Goal: Information Seeking & Learning: Check status

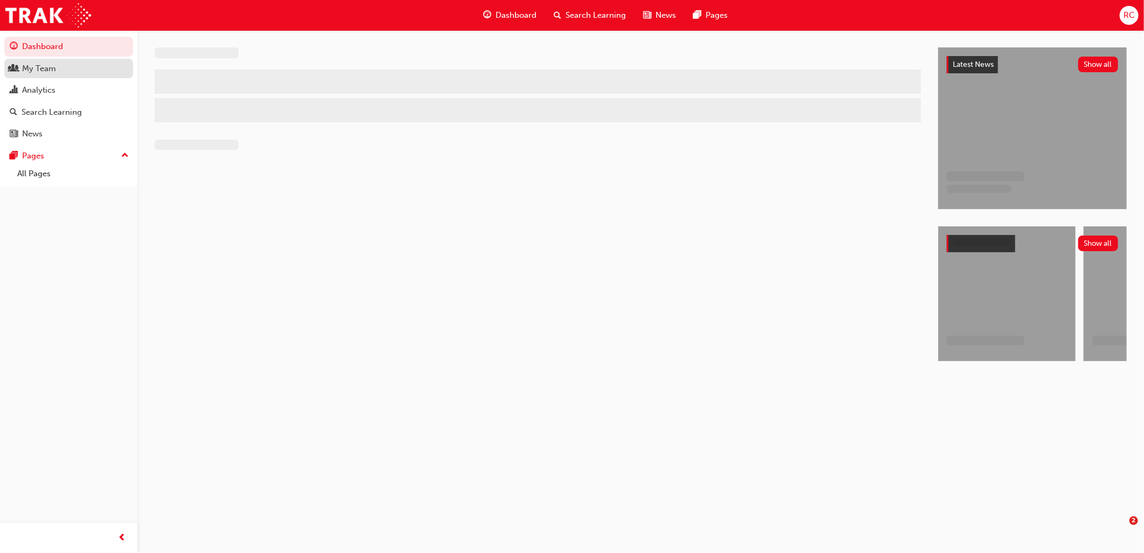
click at [51, 74] on div "My Team" at bounding box center [39, 68] width 34 height 12
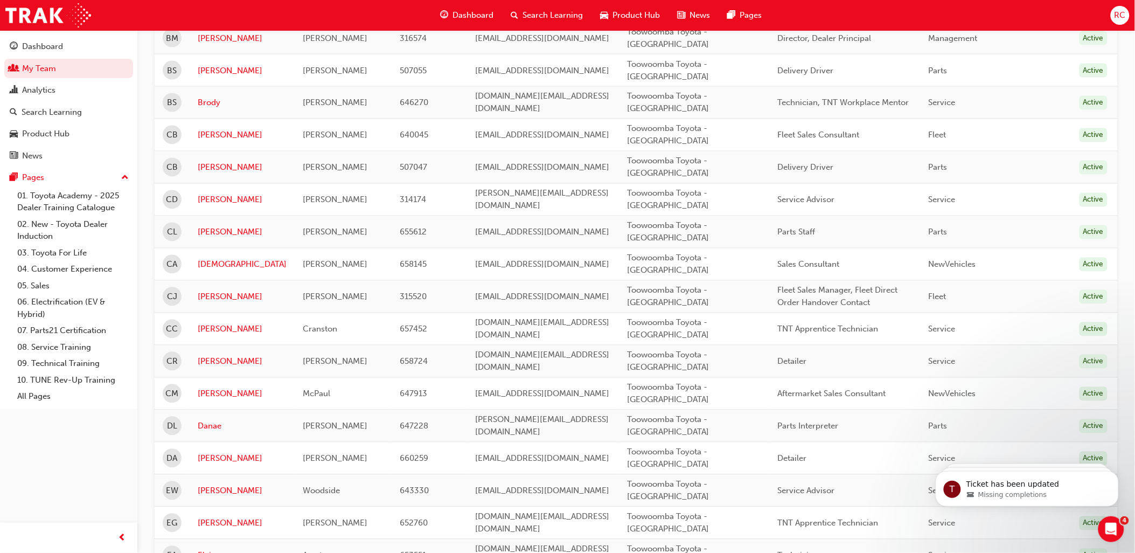
scroll to position [718, 0]
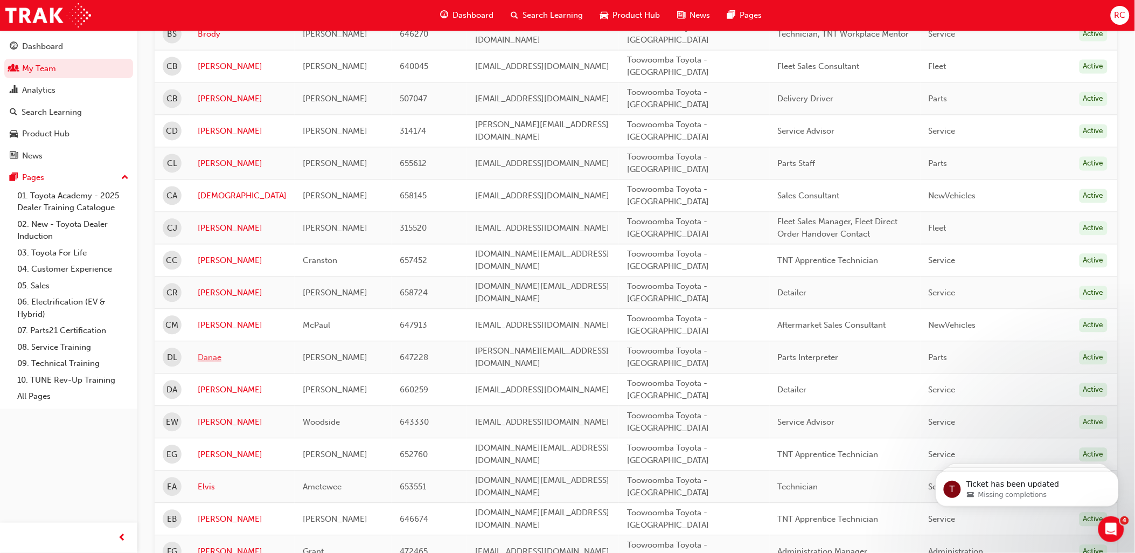
click at [218, 354] on link "Danae" at bounding box center [242, 358] width 89 height 12
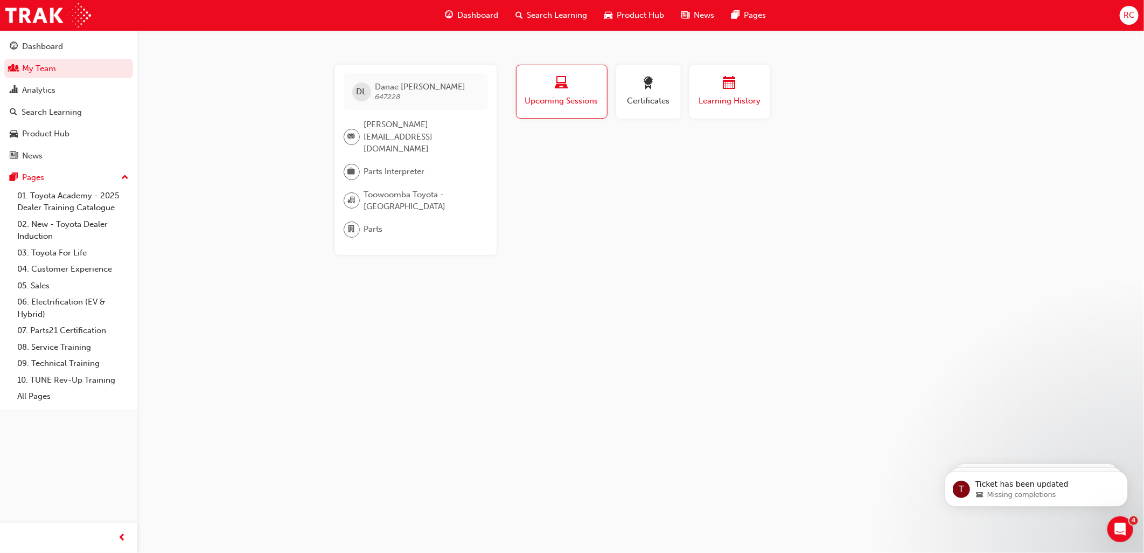
click at [726, 99] on span "Learning History" at bounding box center [730, 101] width 65 height 12
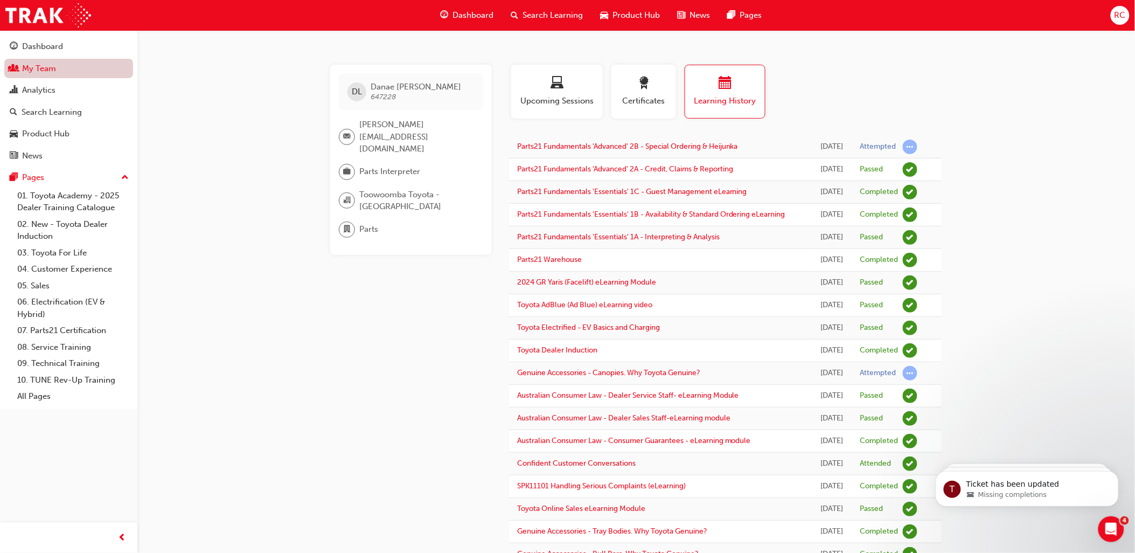
click at [77, 75] on link "My Team" at bounding box center [68, 69] width 129 height 20
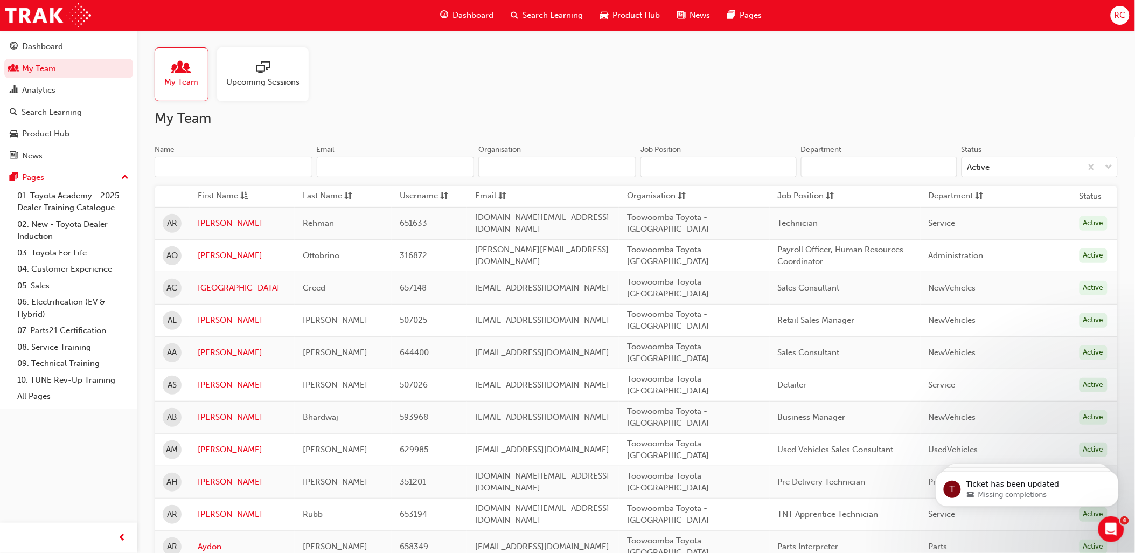
scroll to position [179, 0]
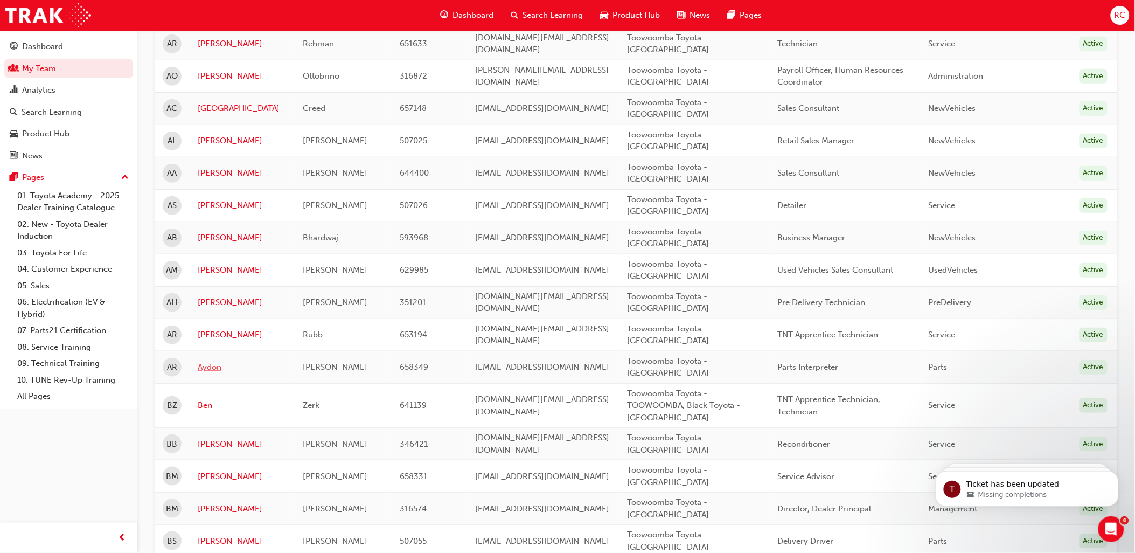
click at [218, 371] on link "Aydon" at bounding box center [242, 367] width 89 height 12
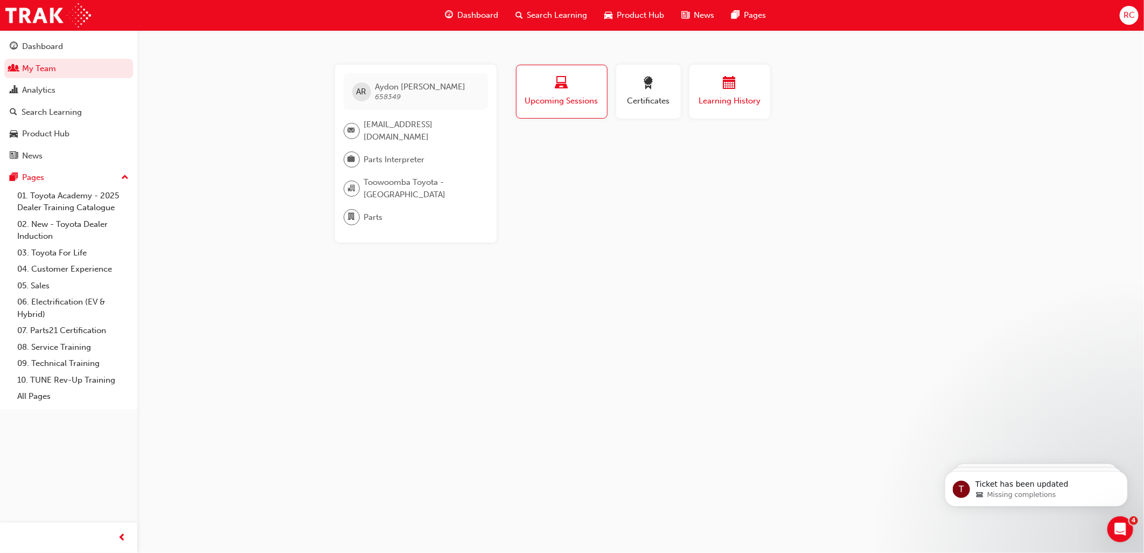
click at [718, 95] on span "Learning History" at bounding box center [730, 101] width 65 height 12
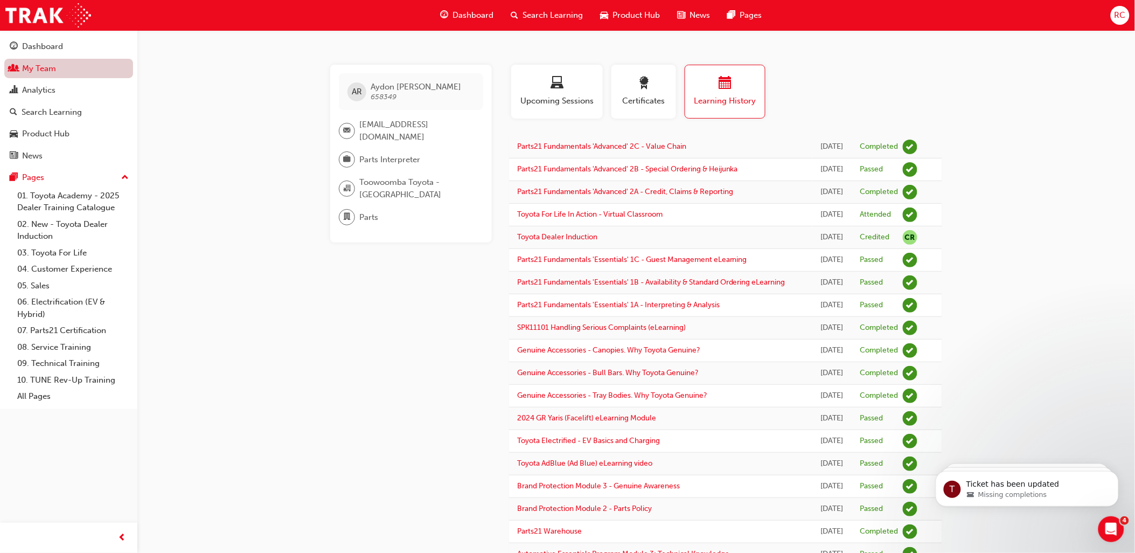
click at [66, 72] on link "My Team" at bounding box center [68, 69] width 129 height 20
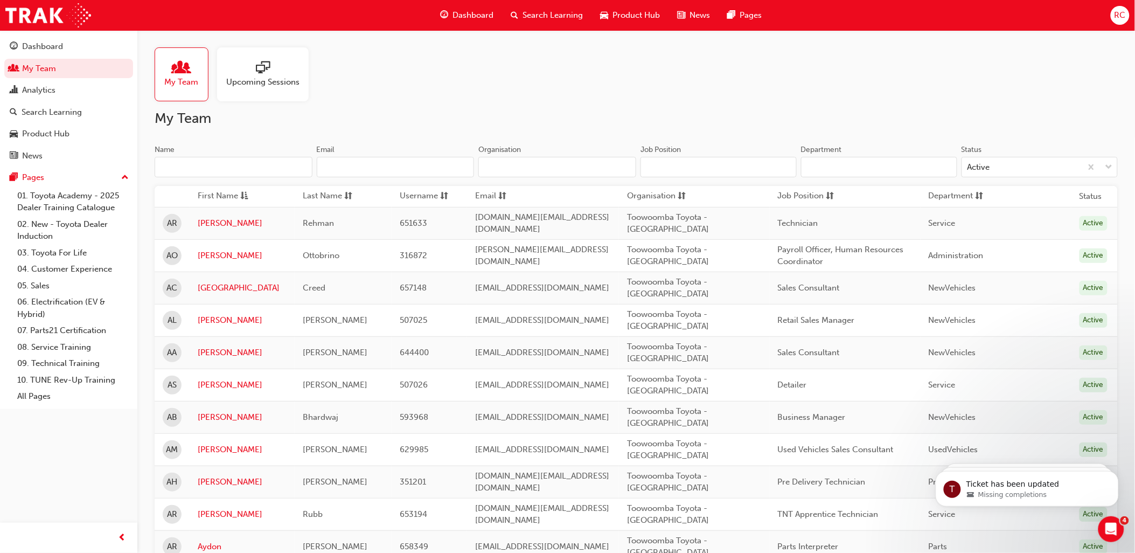
click at [249, 177] on input "Name" at bounding box center [234, 167] width 158 height 20
click at [246, 168] on input "Name" at bounding box center [234, 167] width 158 height 20
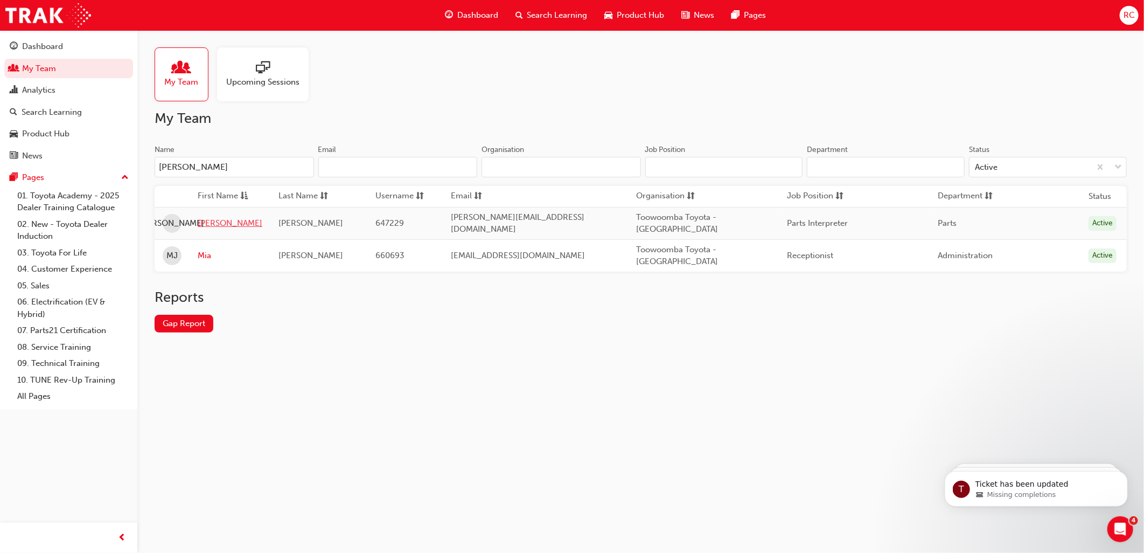
type input "[PERSON_NAME]"
click at [209, 223] on link "[PERSON_NAME]" at bounding box center [230, 223] width 65 height 12
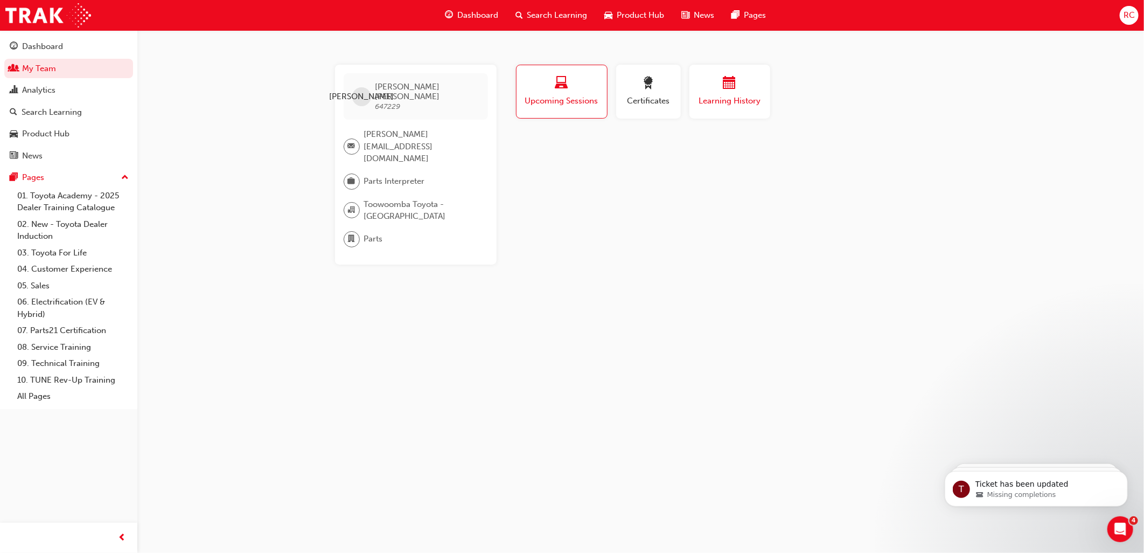
click at [731, 100] on span "Learning History" at bounding box center [730, 101] width 65 height 12
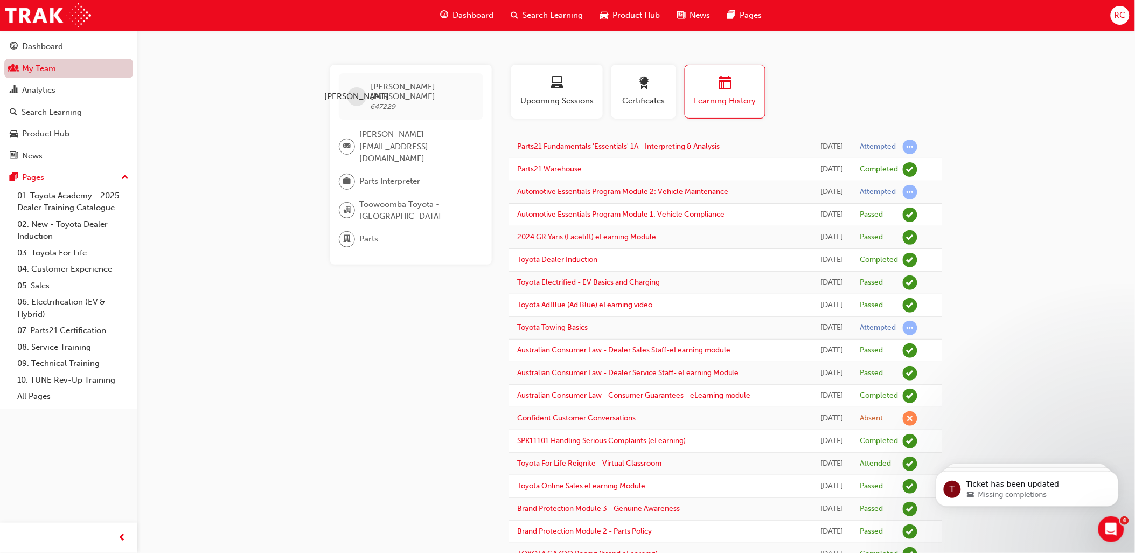
click at [61, 72] on link "My Team" at bounding box center [68, 69] width 129 height 20
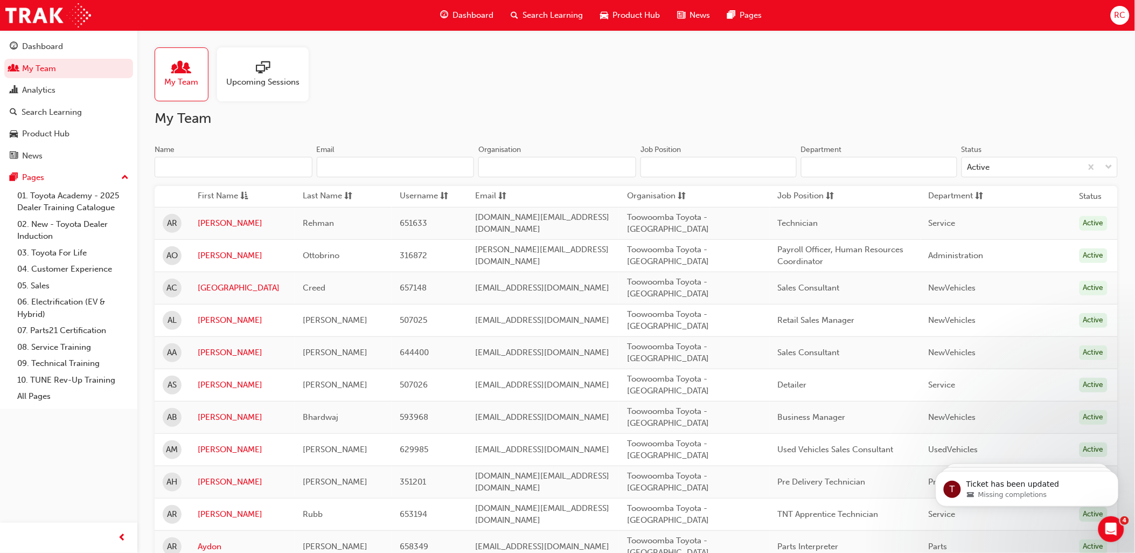
click at [218, 164] on input "Name" at bounding box center [234, 167] width 158 height 20
click at [195, 169] on input "Name" at bounding box center [234, 167] width 158 height 20
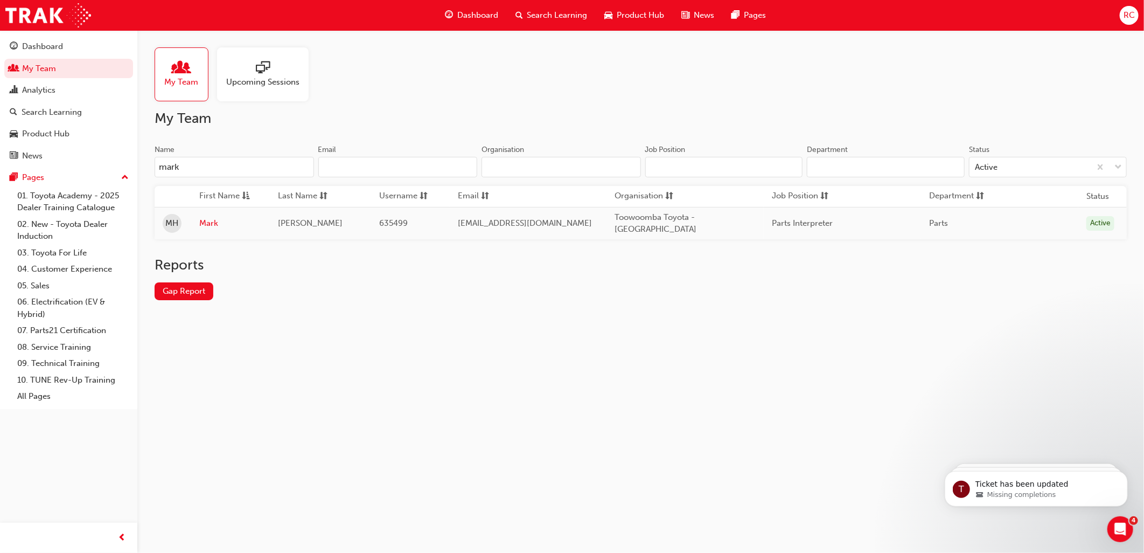
type input "mark"
click at [204, 215] on td "Mark" at bounding box center [230, 223] width 79 height 32
click at [206, 219] on link "Mark" at bounding box center [230, 223] width 62 height 12
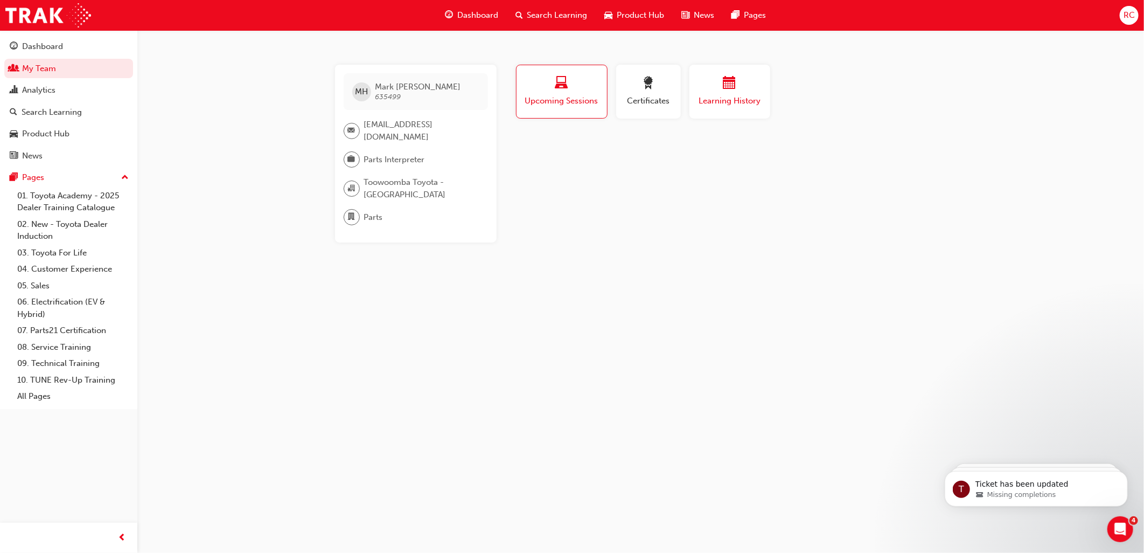
click at [715, 113] on button "Learning History" at bounding box center [729, 92] width 81 height 54
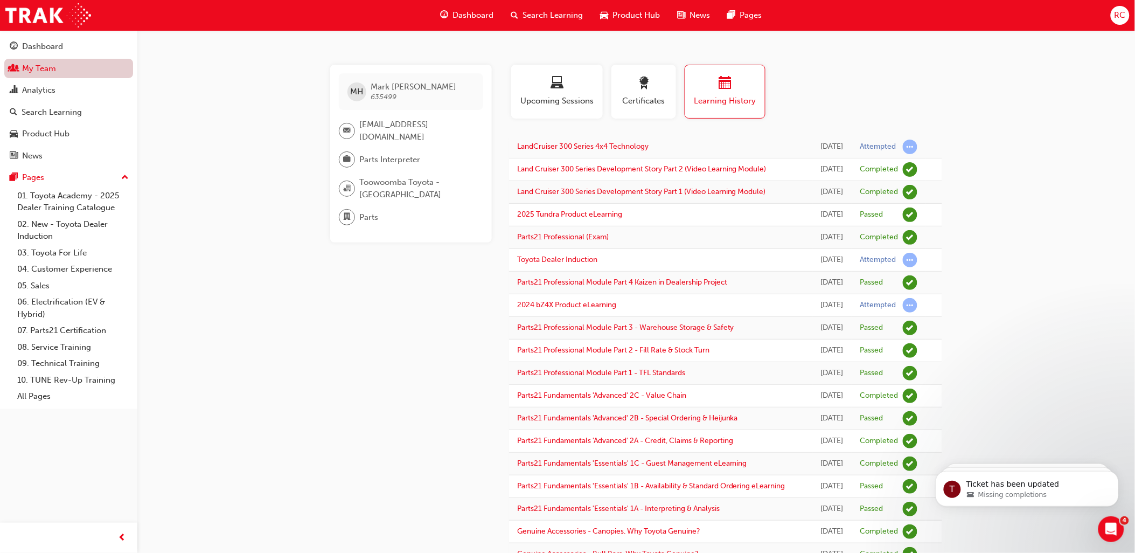
click at [66, 67] on link "My Team" at bounding box center [68, 69] width 129 height 20
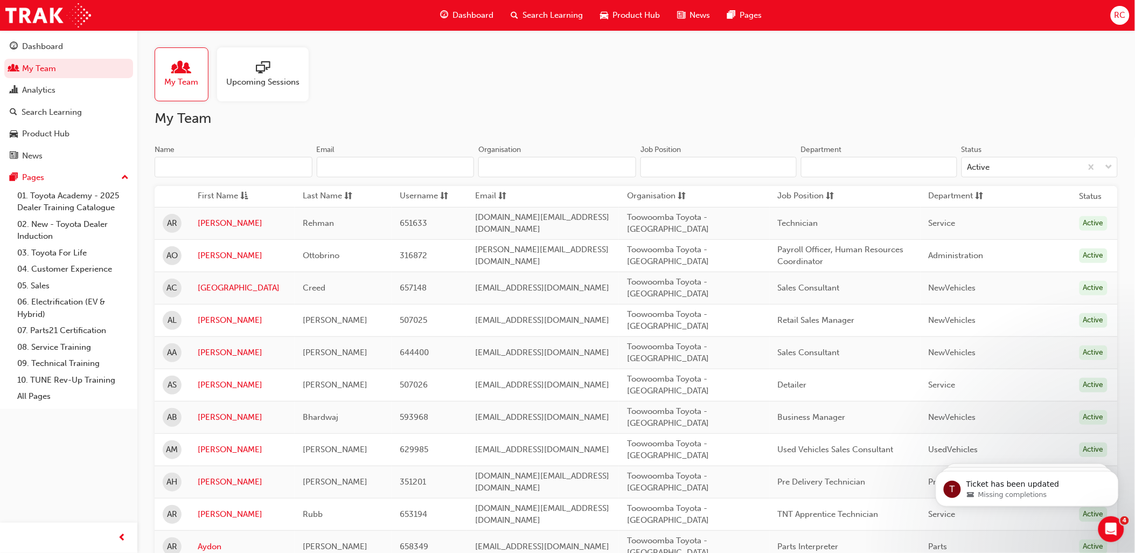
click at [220, 166] on input "Name" at bounding box center [234, 167] width 158 height 20
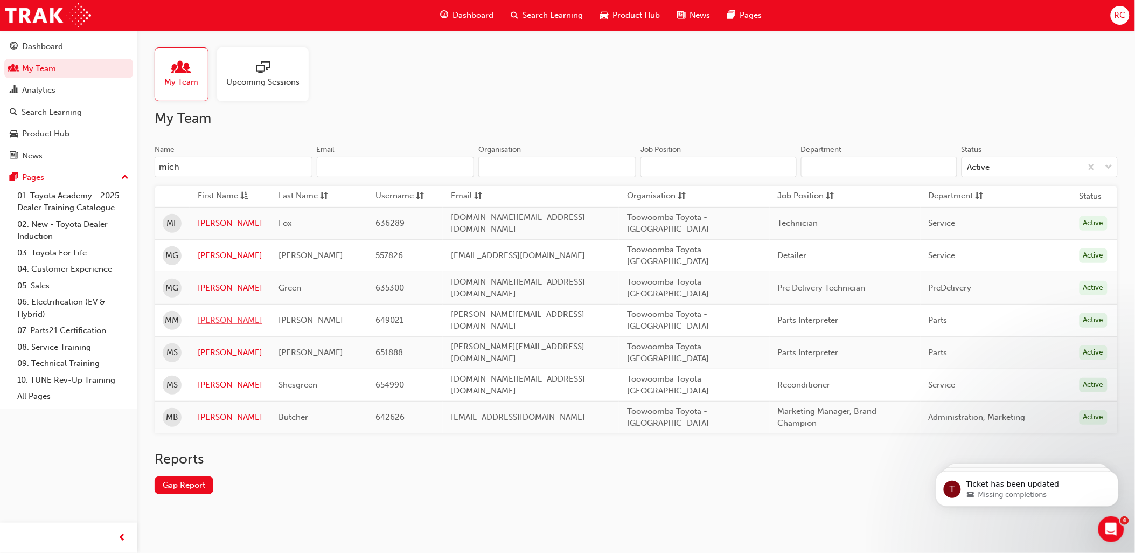
type input "mich"
click at [208, 320] on link "[PERSON_NAME]" at bounding box center [230, 320] width 65 height 12
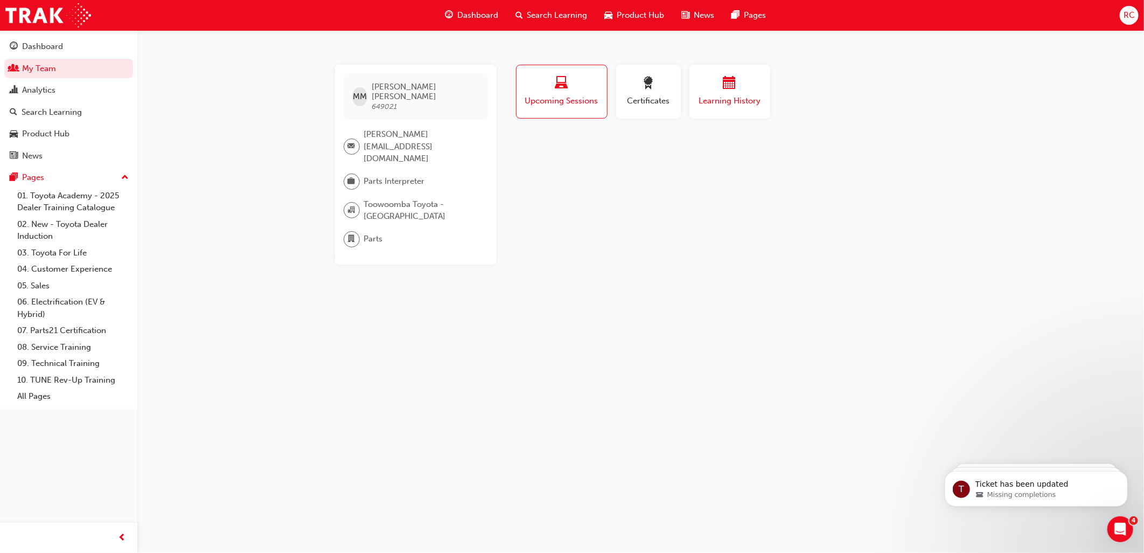
click at [752, 106] on button "Learning History" at bounding box center [729, 92] width 81 height 54
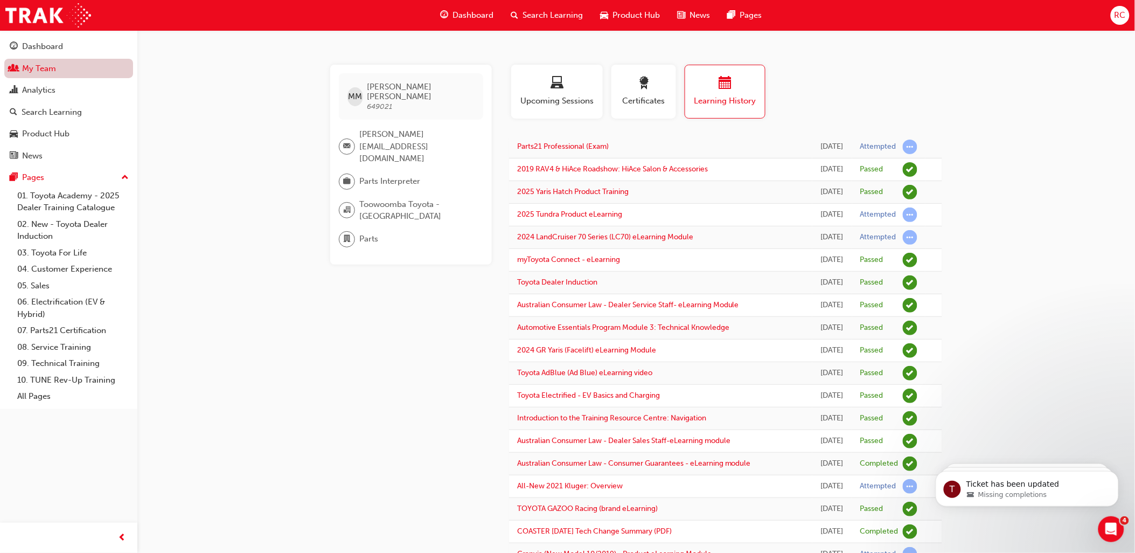
click at [72, 65] on link "My Team" at bounding box center [68, 69] width 129 height 20
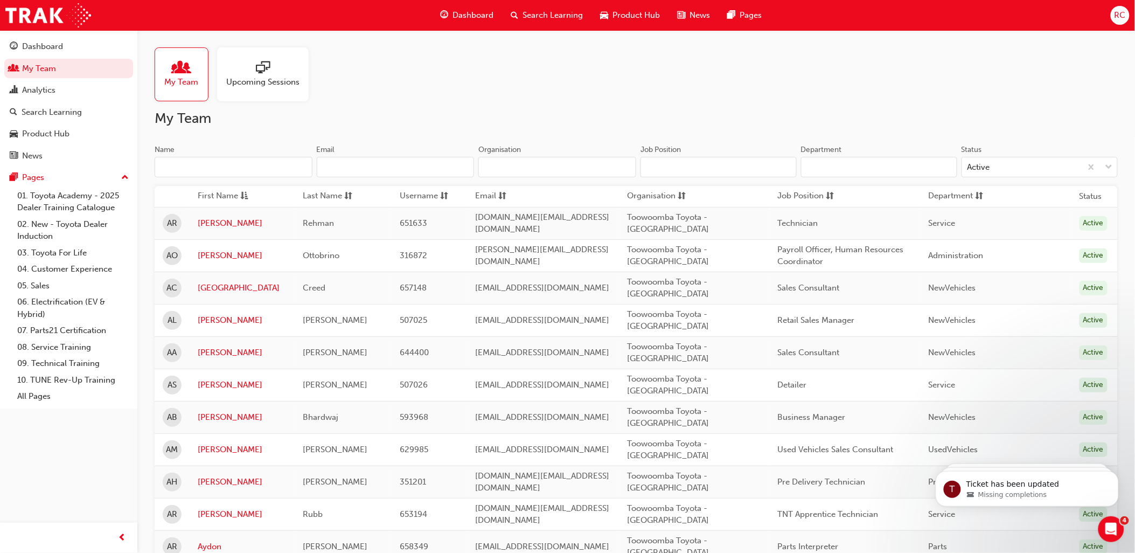
click at [227, 173] on input "Name" at bounding box center [234, 167] width 158 height 20
click at [223, 169] on input "Name" at bounding box center [234, 167] width 158 height 20
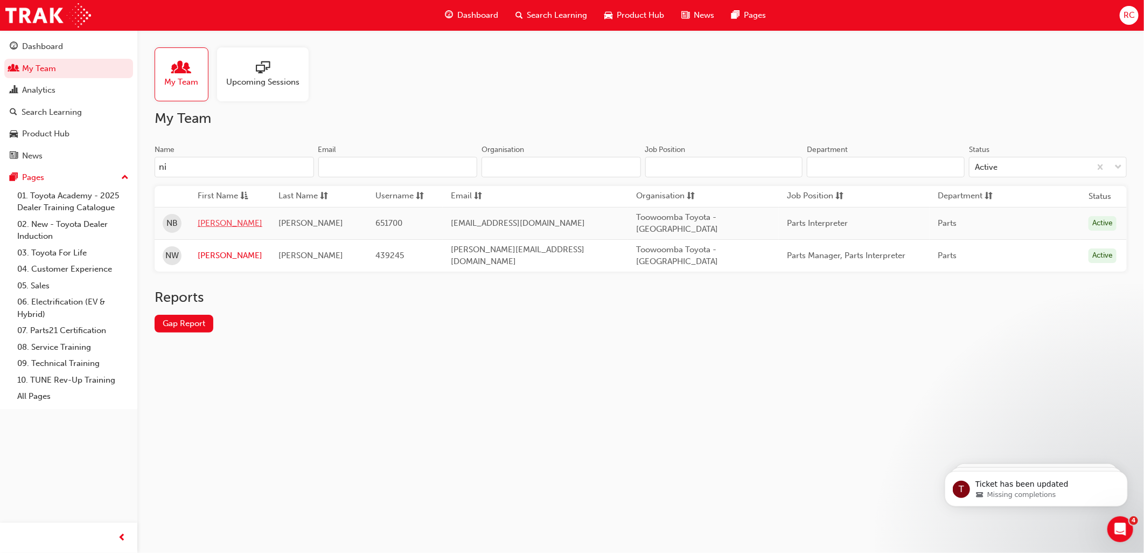
type input "ni"
click at [229, 224] on link "[PERSON_NAME]" at bounding box center [230, 223] width 65 height 12
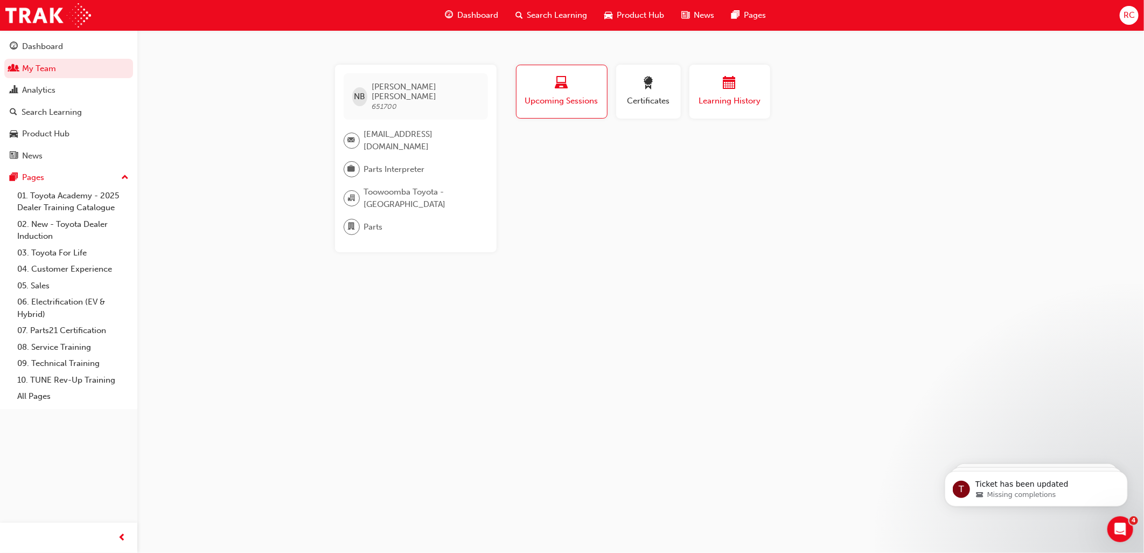
click at [730, 112] on button "Learning History" at bounding box center [729, 92] width 81 height 54
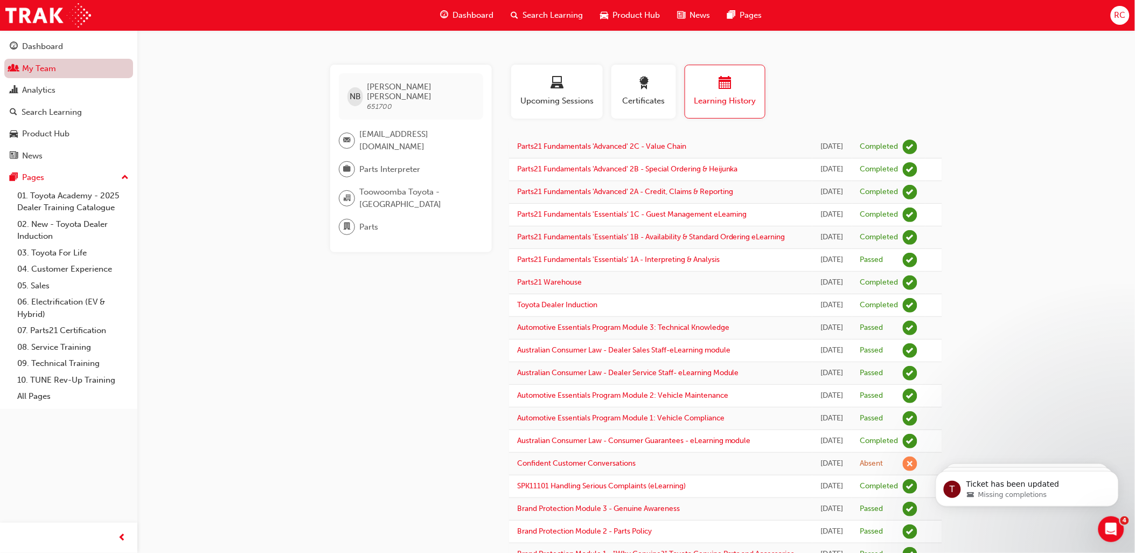
click at [41, 65] on link "My Team" at bounding box center [68, 69] width 129 height 20
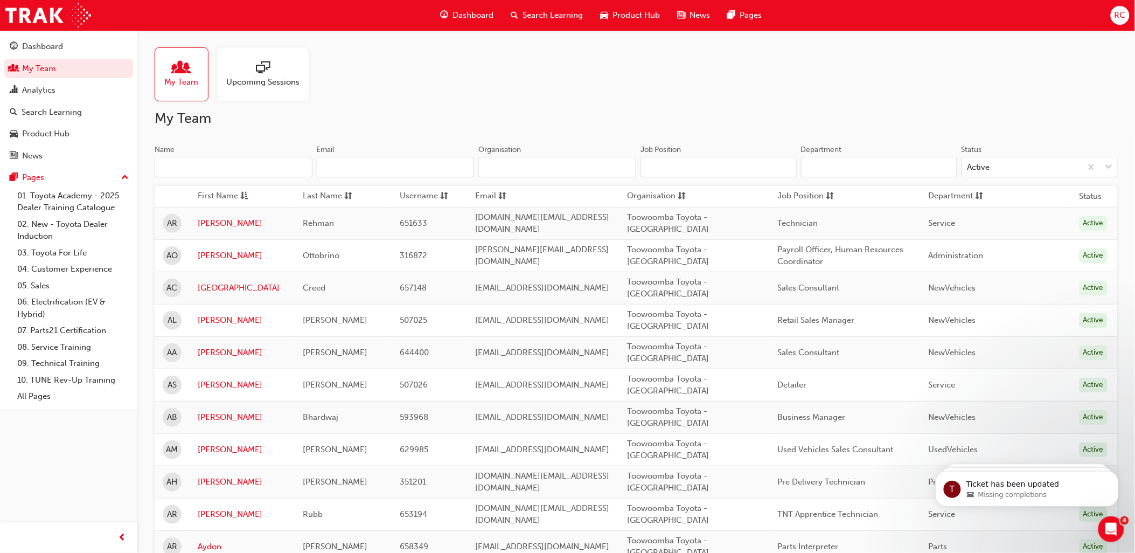
click at [223, 168] on input "Name" at bounding box center [234, 167] width 158 height 20
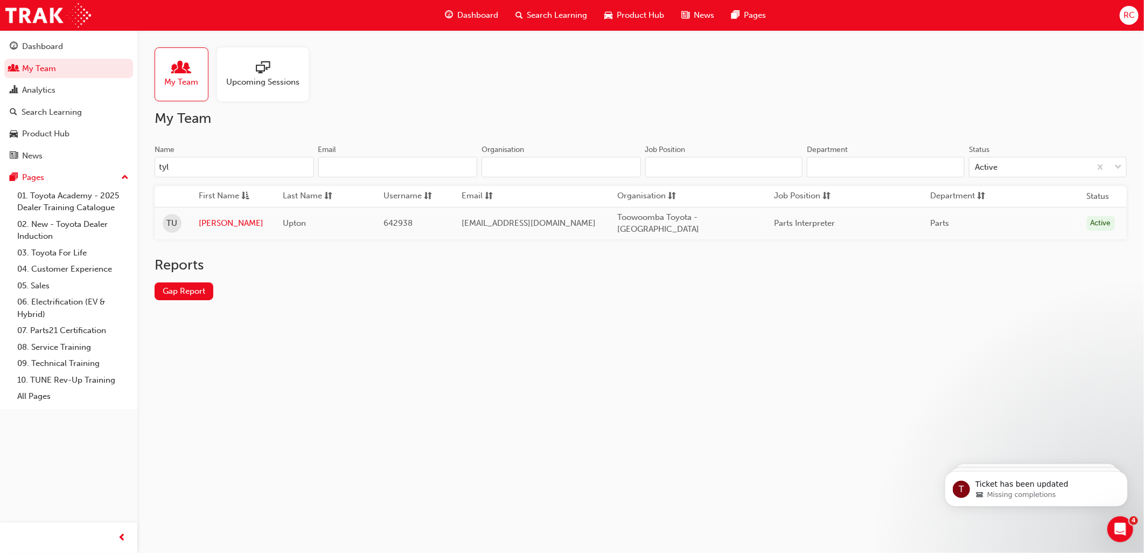
type input "tyl"
click at [194, 221] on td "[PERSON_NAME]" at bounding box center [233, 223] width 84 height 32
click at [210, 221] on link "[PERSON_NAME]" at bounding box center [233, 223] width 68 height 12
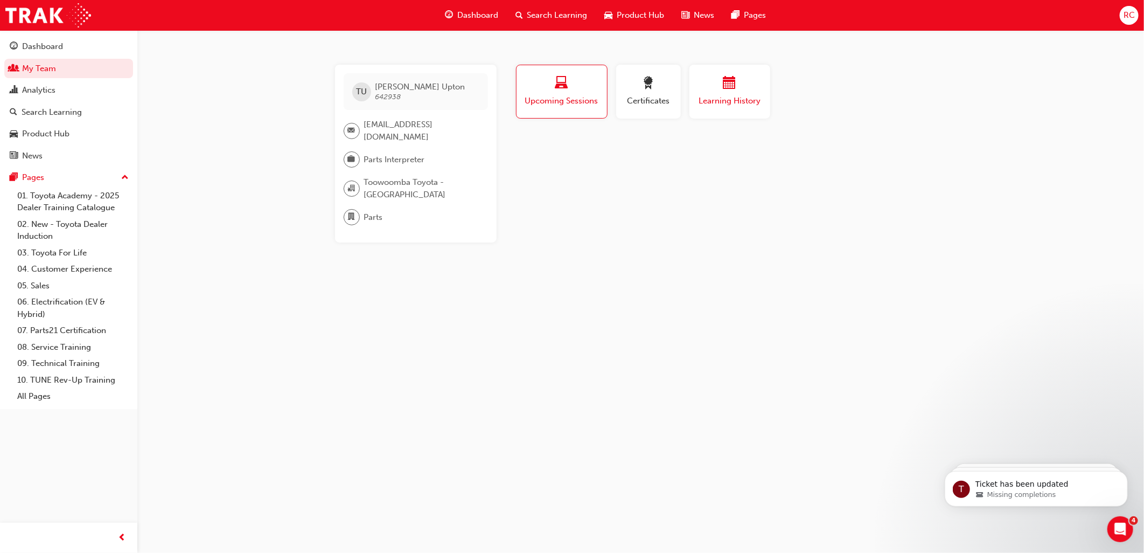
click at [717, 85] on div "button" at bounding box center [730, 84] width 65 height 17
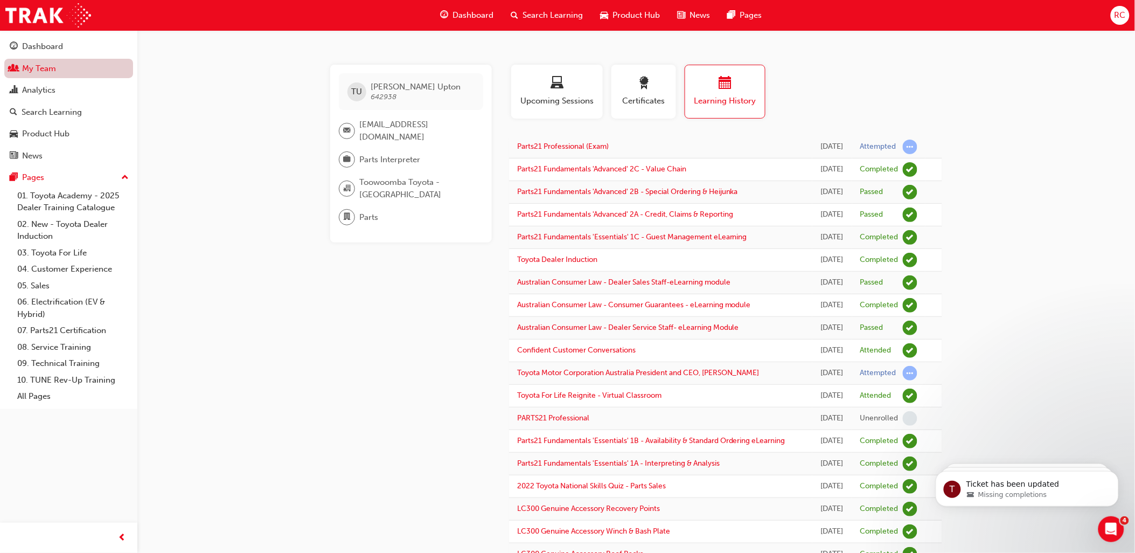
drag, startPoint x: 50, startPoint y: 68, endPoint x: 58, endPoint y: 69, distance: 8.7
click at [50, 68] on link "My Team" at bounding box center [68, 69] width 129 height 20
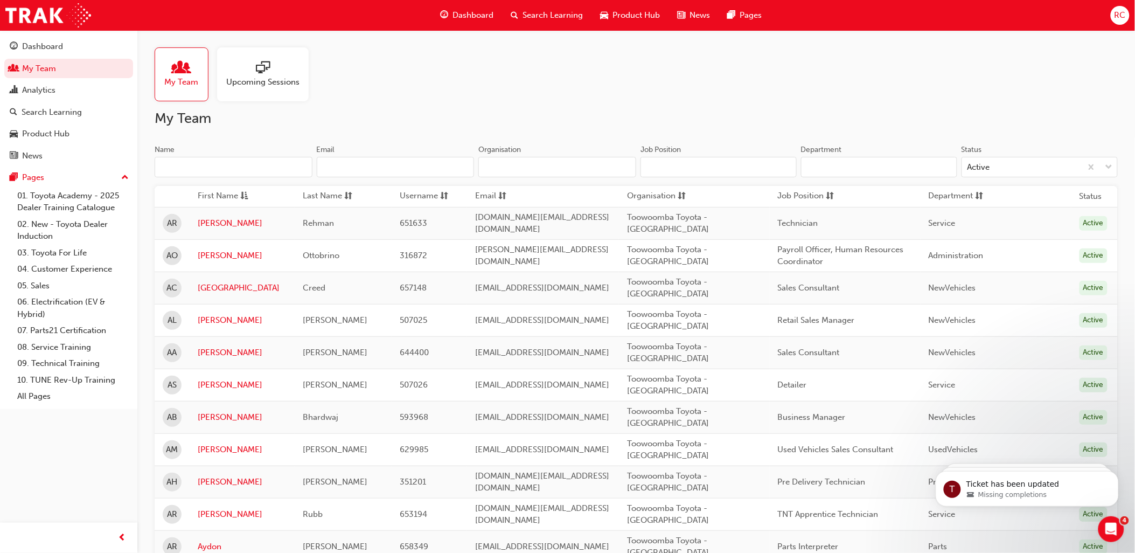
click at [241, 155] on div "Name" at bounding box center [234, 150] width 158 height 13
click at [241, 157] on input "Name" at bounding box center [234, 167] width 158 height 20
click at [240, 164] on input "Name" at bounding box center [234, 167] width 158 height 20
click at [250, 164] on input "Name" at bounding box center [234, 167] width 158 height 20
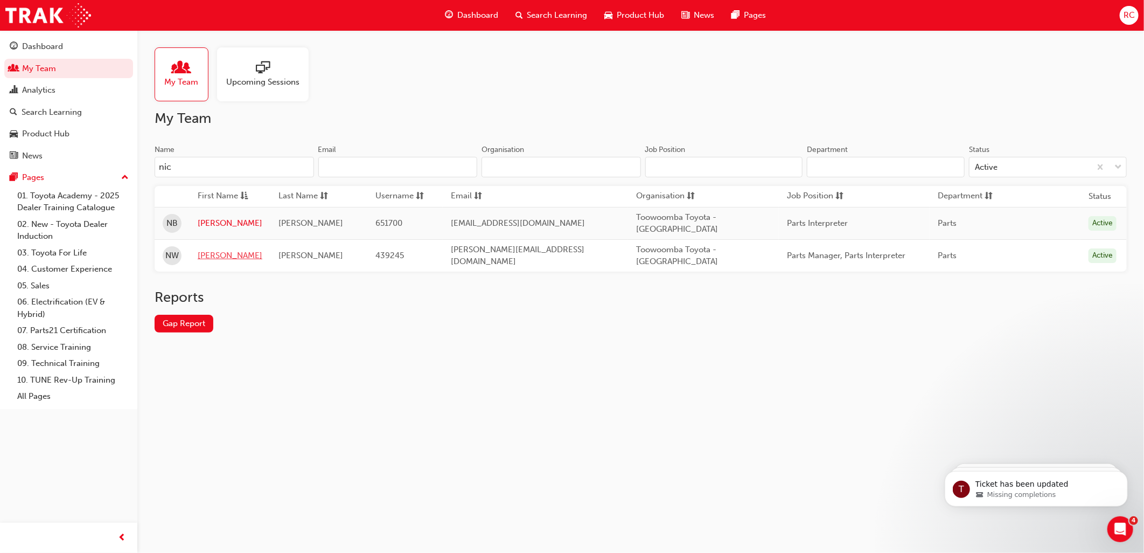
type input "nic"
click at [206, 254] on link "[PERSON_NAME]" at bounding box center [230, 255] width 65 height 12
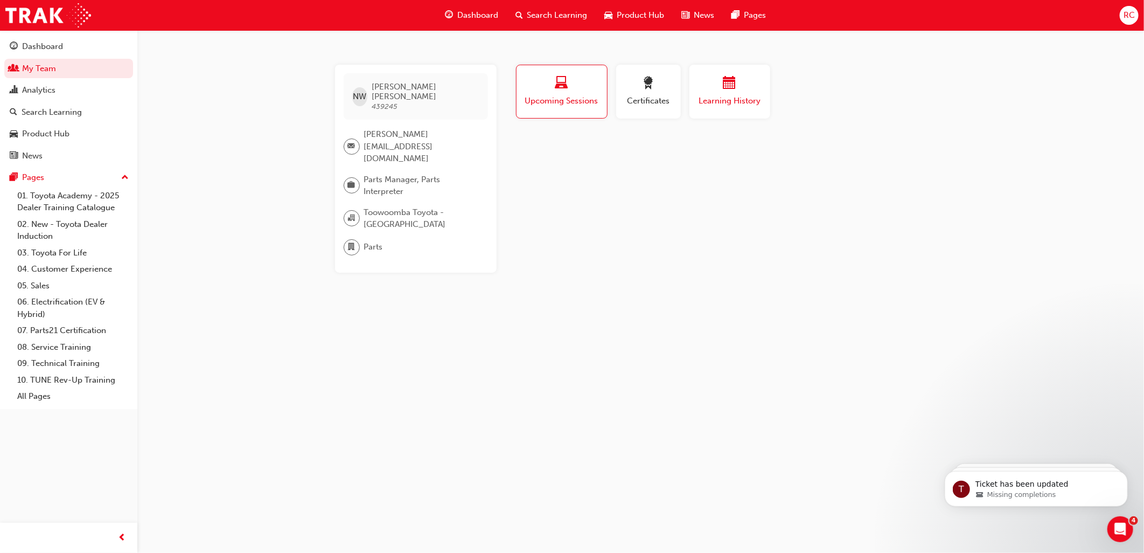
click at [728, 101] on span "Learning History" at bounding box center [730, 101] width 65 height 12
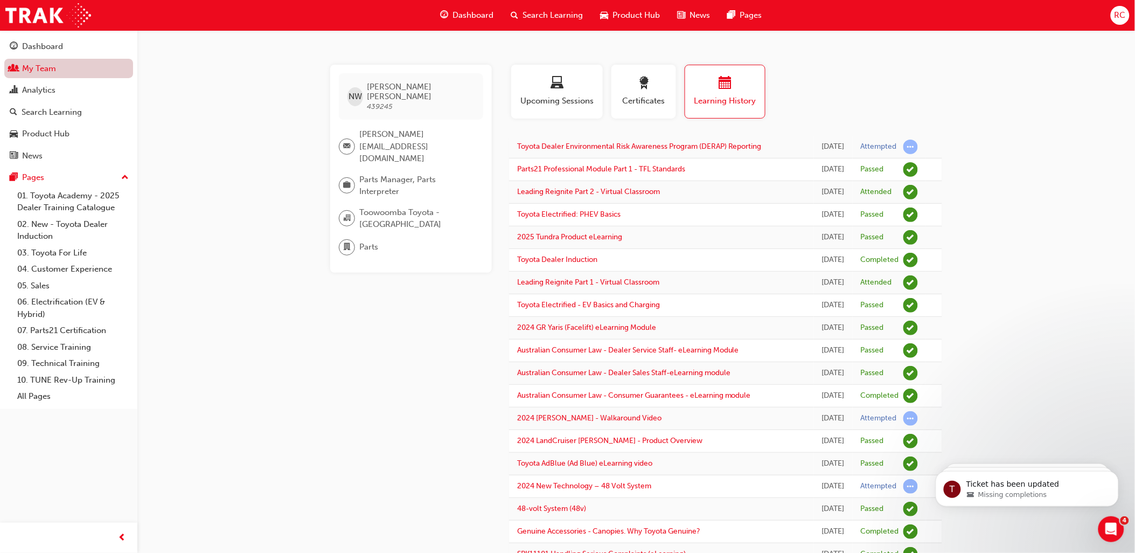
drag, startPoint x: 90, startPoint y: 72, endPoint x: 100, endPoint y: 73, distance: 9.8
click at [90, 72] on link "My Team" at bounding box center [68, 69] width 129 height 20
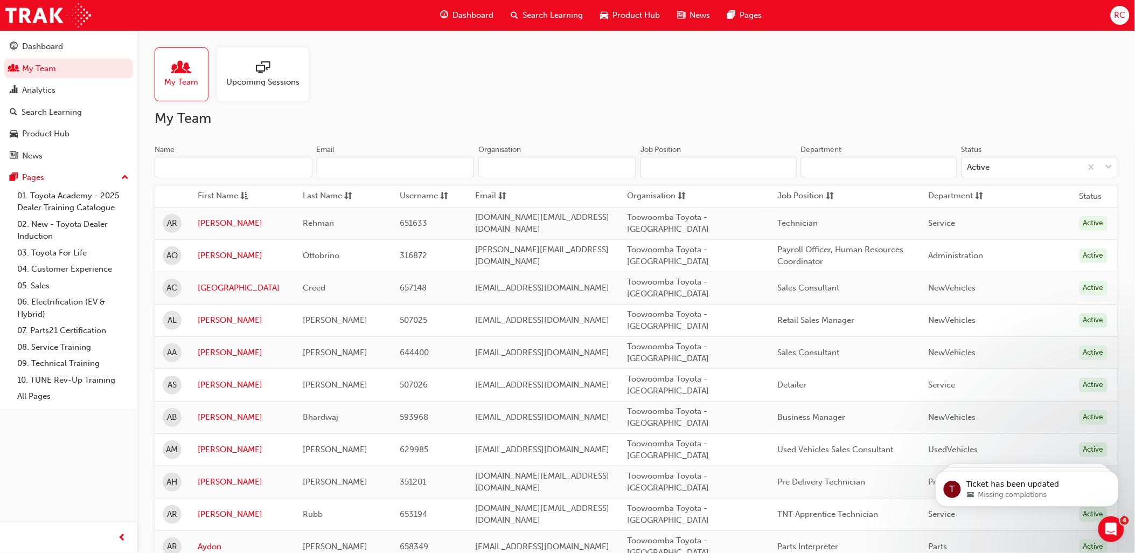
click at [228, 162] on input "Name" at bounding box center [234, 167] width 158 height 20
click at [221, 166] on input "Name" at bounding box center [234, 167] width 158 height 20
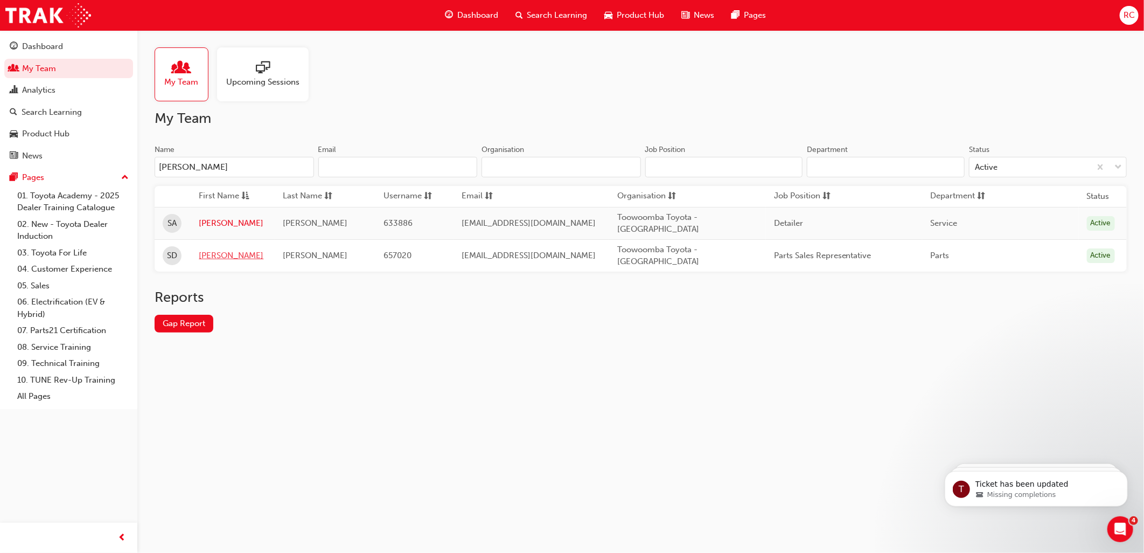
type input "[PERSON_NAME]"
click at [203, 257] on link "[PERSON_NAME]" at bounding box center [233, 255] width 68 height 12
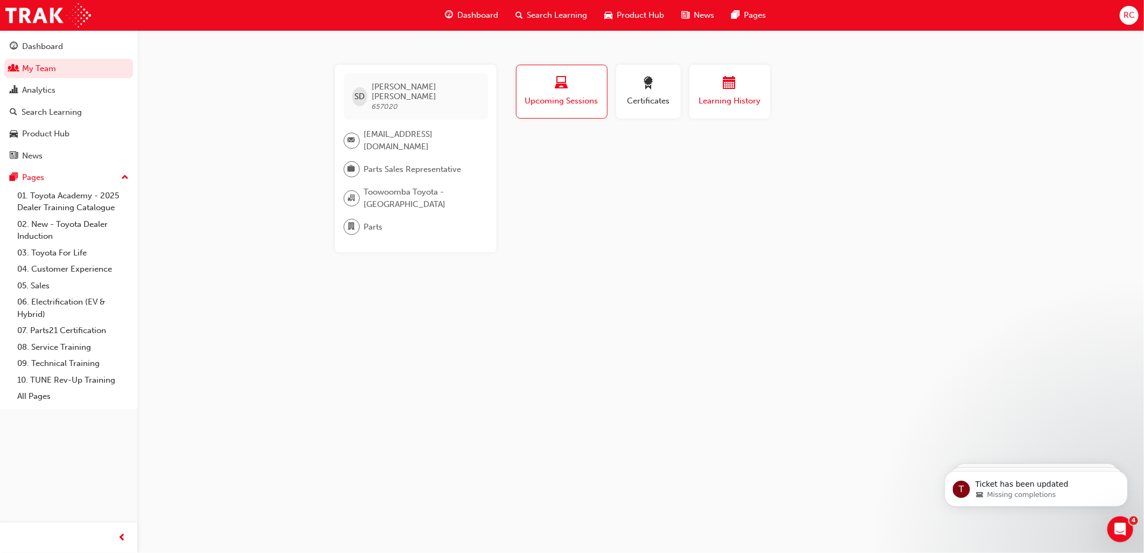
click at [753, 93] on div "Learning History" at bounding box center [730, 91] width 65 height 31
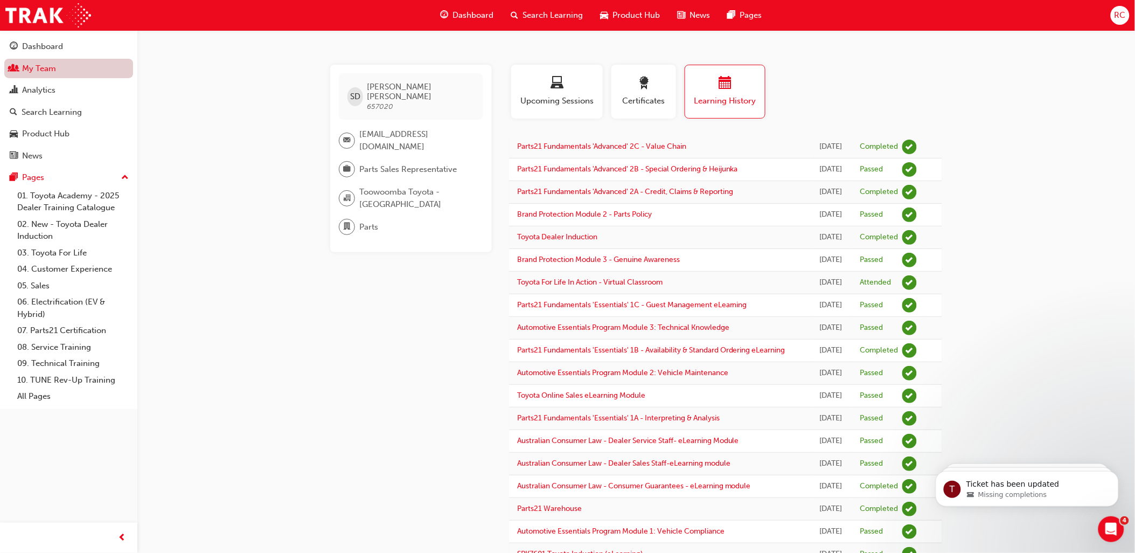
click at [34, 66] on link "My Team" at bounding box center [68, 69] width 129 height 20
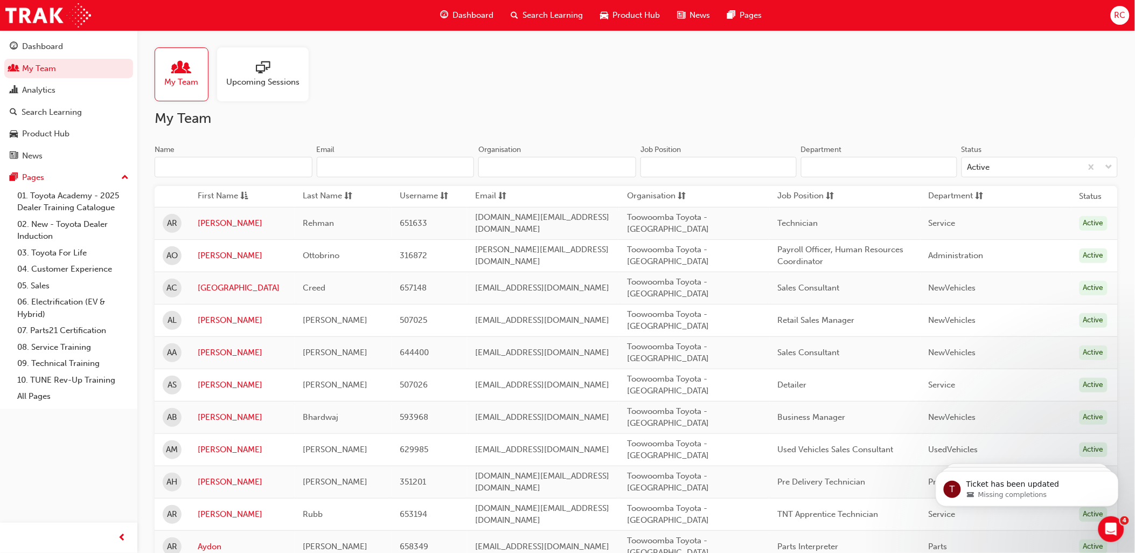
click at [264, 171] on input "Name" at bounding box center [234, 167] width 158 height 20
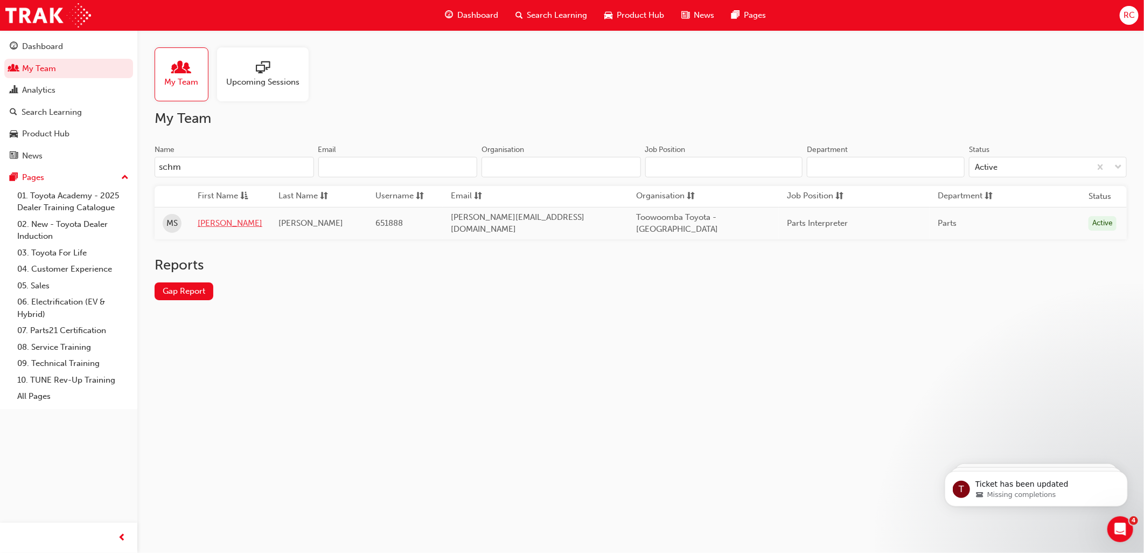
type input "schm"
click at [212, 220] on link "[PERSON_NAME]" at bounding box center [230, 223] width 65 height 12
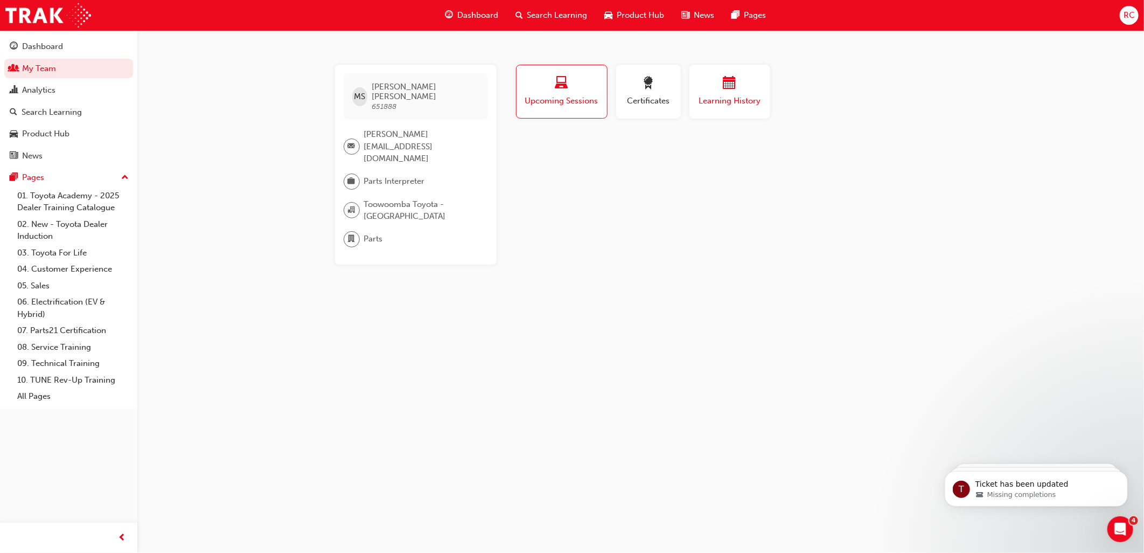
click at [751, 103] on span "Learning History" at bounding box center [730, 101] width 65 height 12
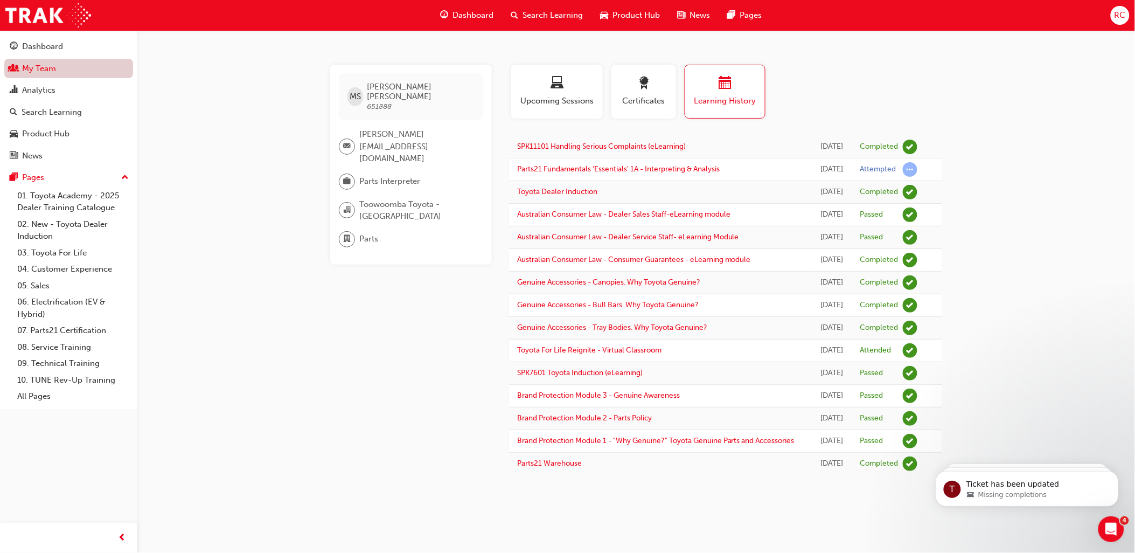
click at [19, 66] on link "My Team" at bounding box center [68, 69] width 129 height 20
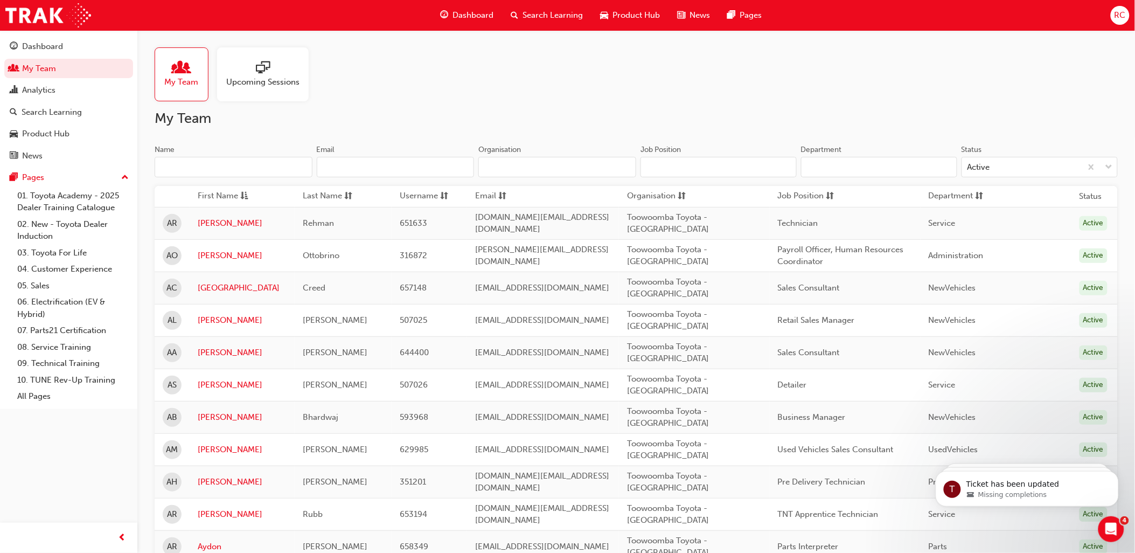
scroll to position [1436, 0]
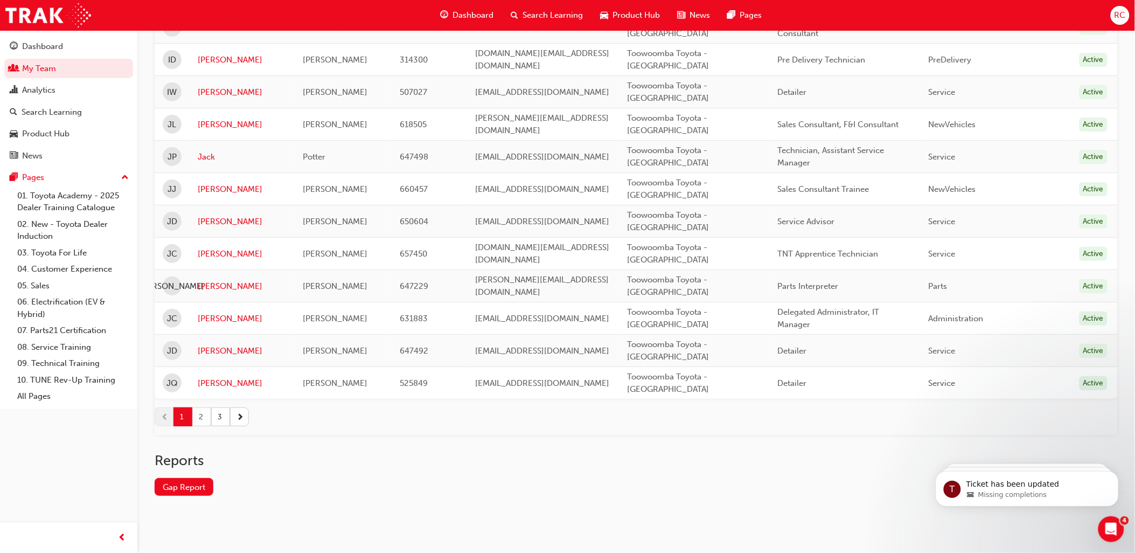
click at [199, 422] on button "2" at bounding box center [201, 416] width 19 height 19
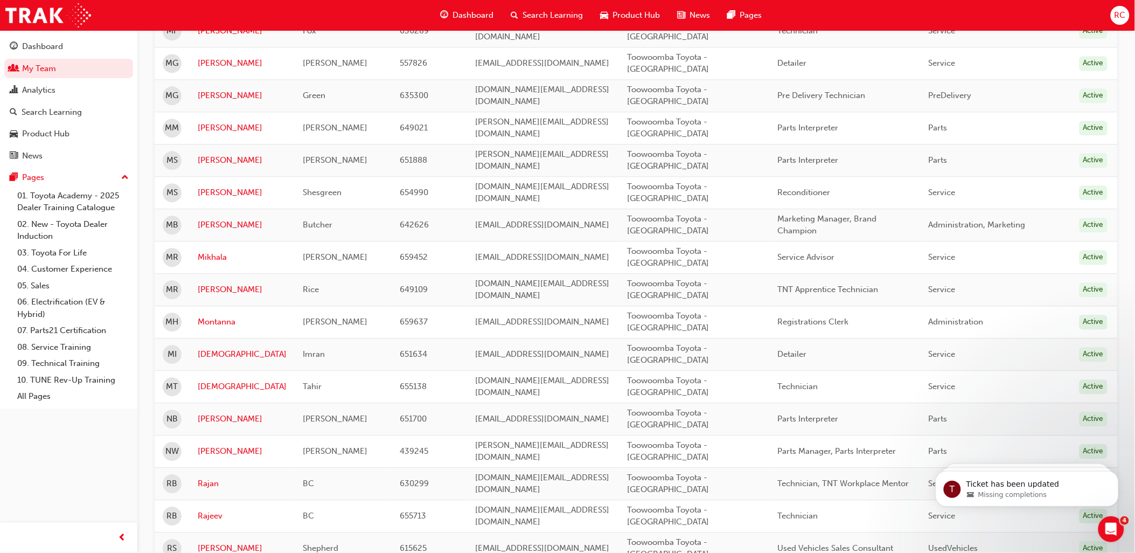
scroll to position [773, 0]
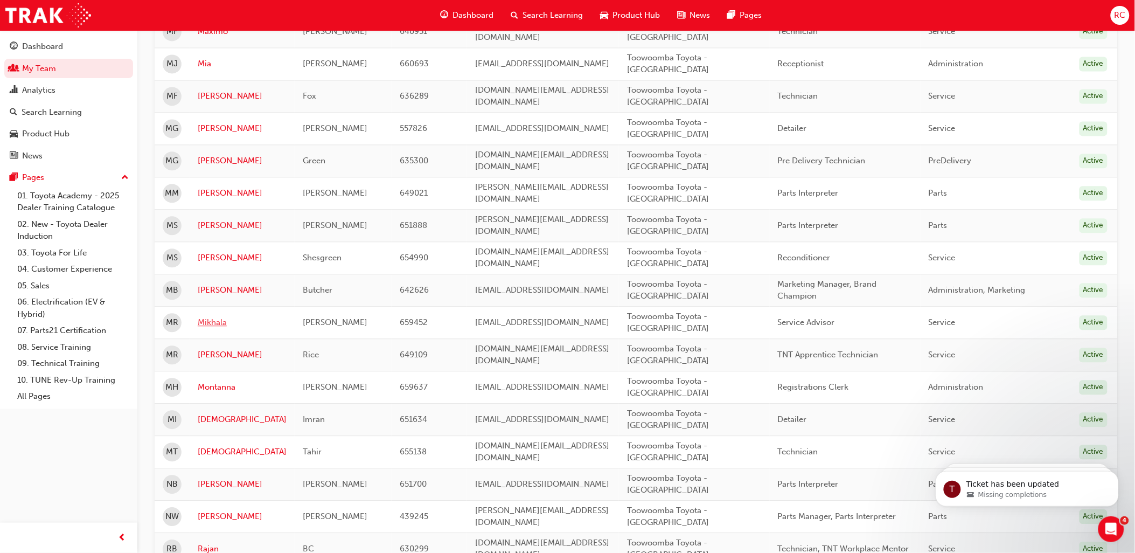
click at [213, 322] on link "Mikhala" at bounding box center [242, 322] width 89 height 12
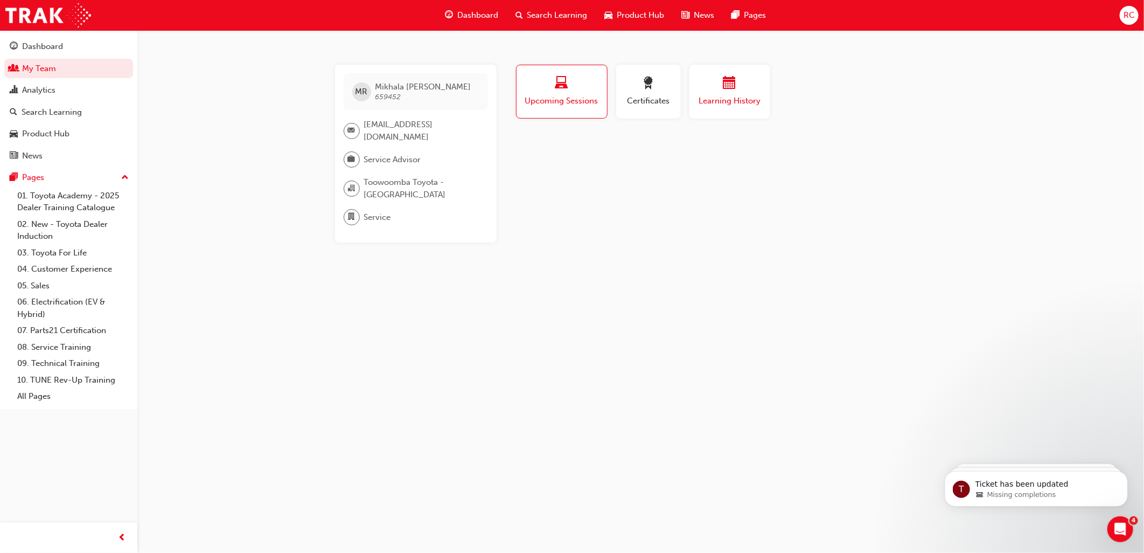
click at [714, 93] on div "Learning History" at bounding box center [730, 91] width 65 height 31
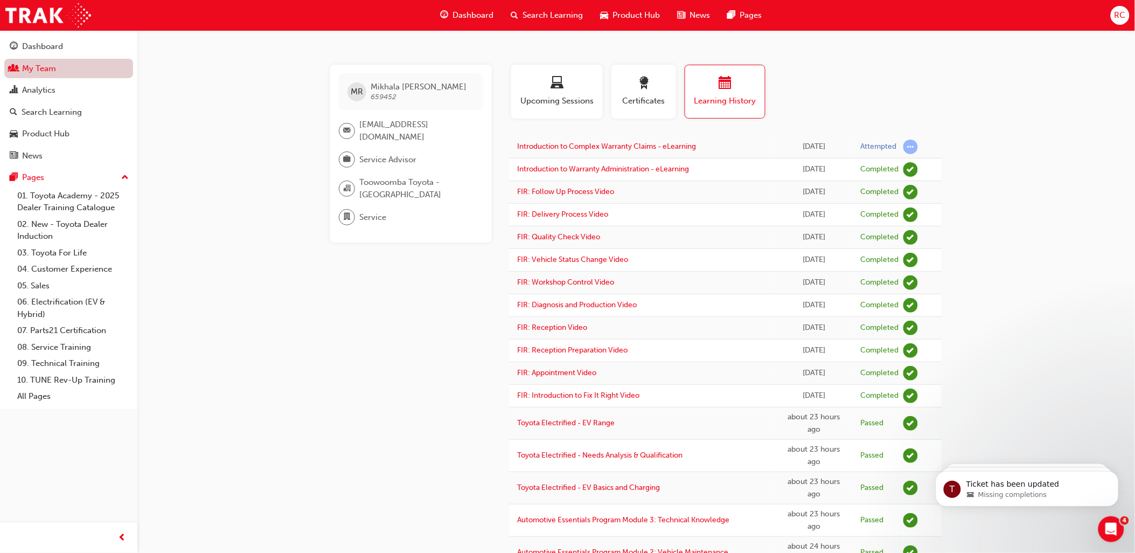
drag, startPoint x: 60, startPoint y: 62, endPoint x: 68, endPoint y: 65, distance: 8.9
click at [60, 62] on link "My Team" at bounding box center [68, 69] width 129 height 20
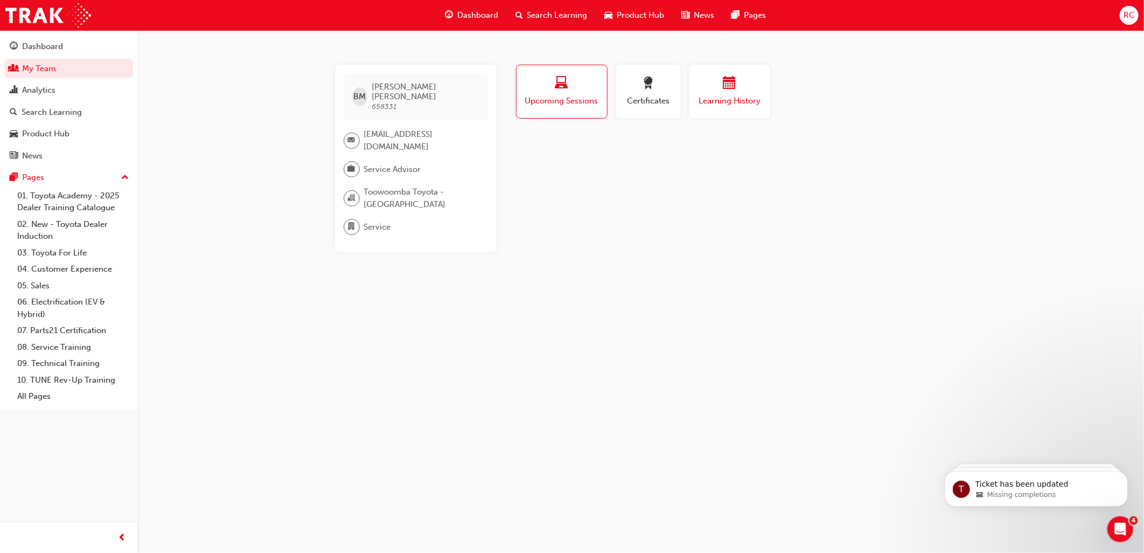
click at [745, 104] on span "Learning History" at bounding box center [730, 101] width 65 height 12
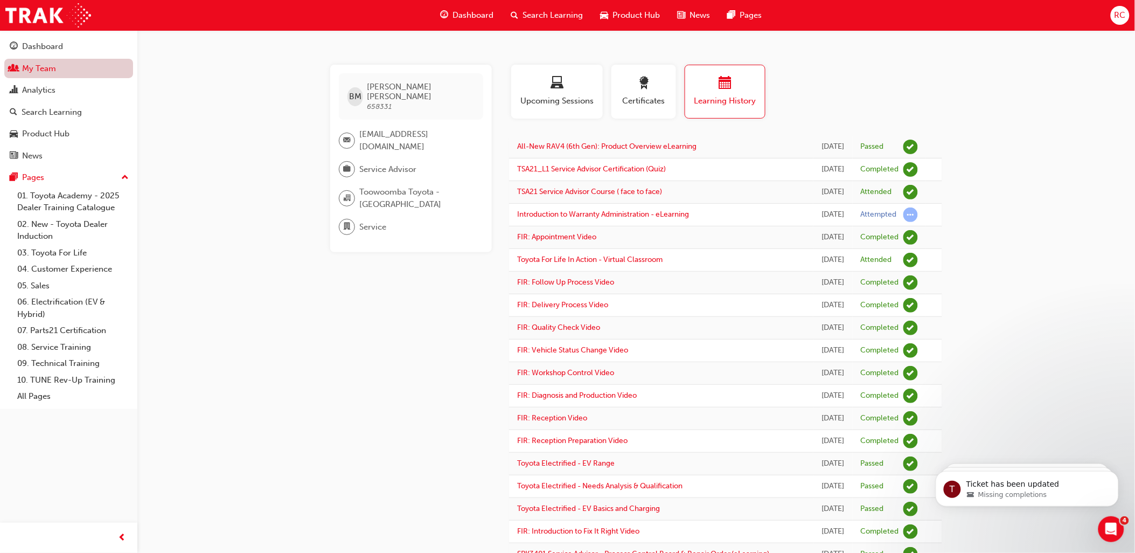
click at [26, 72] on link "My Team" at bounding box center [68, 69] width 129 height 20
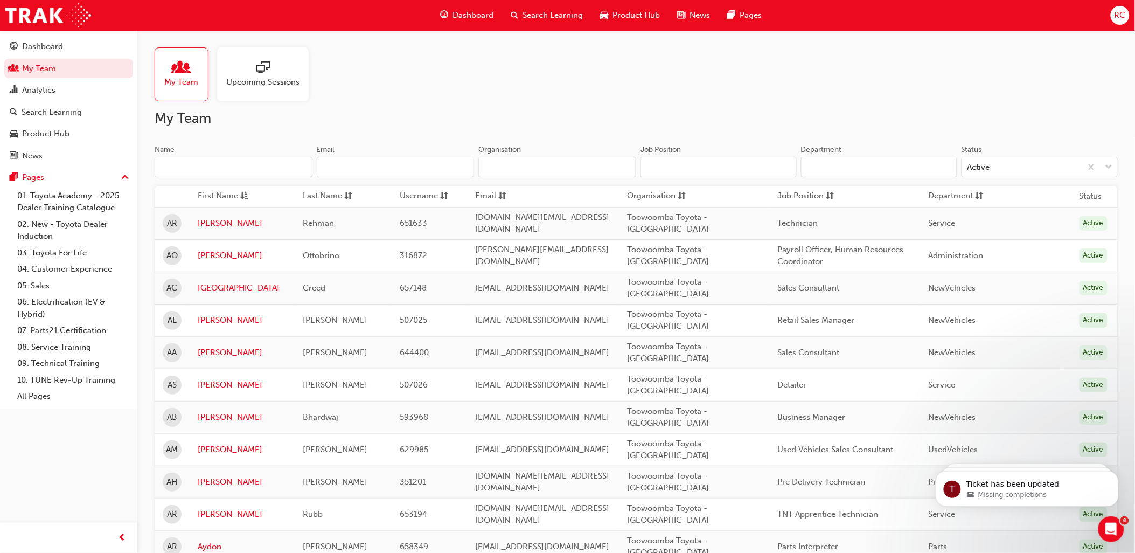
scroll to position [1376, 0]
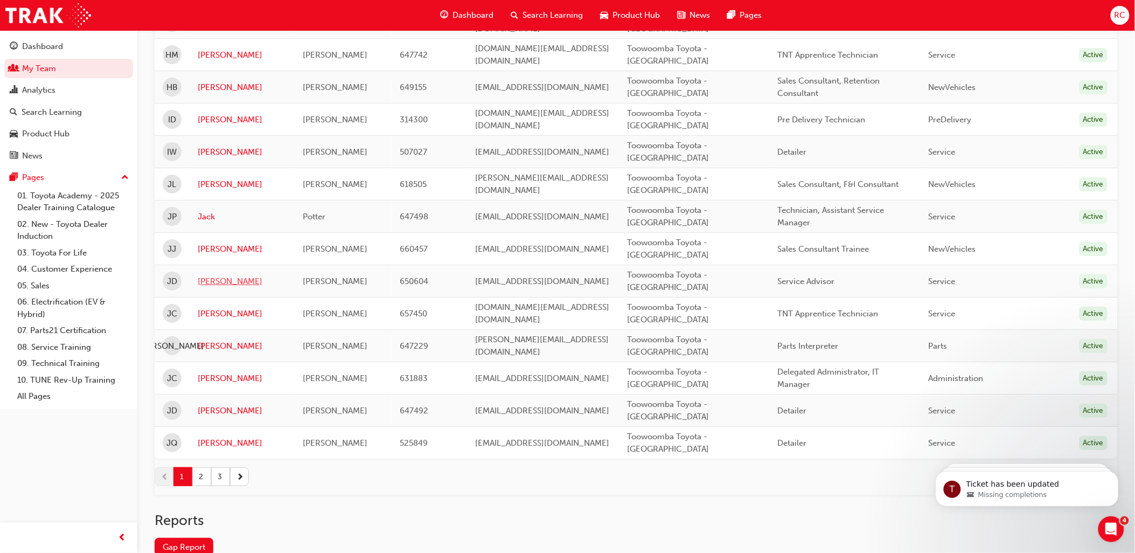
click at [208, 283] on link "[PERSON_NAME]" at bounding box center [242, 281] width 89 height 12
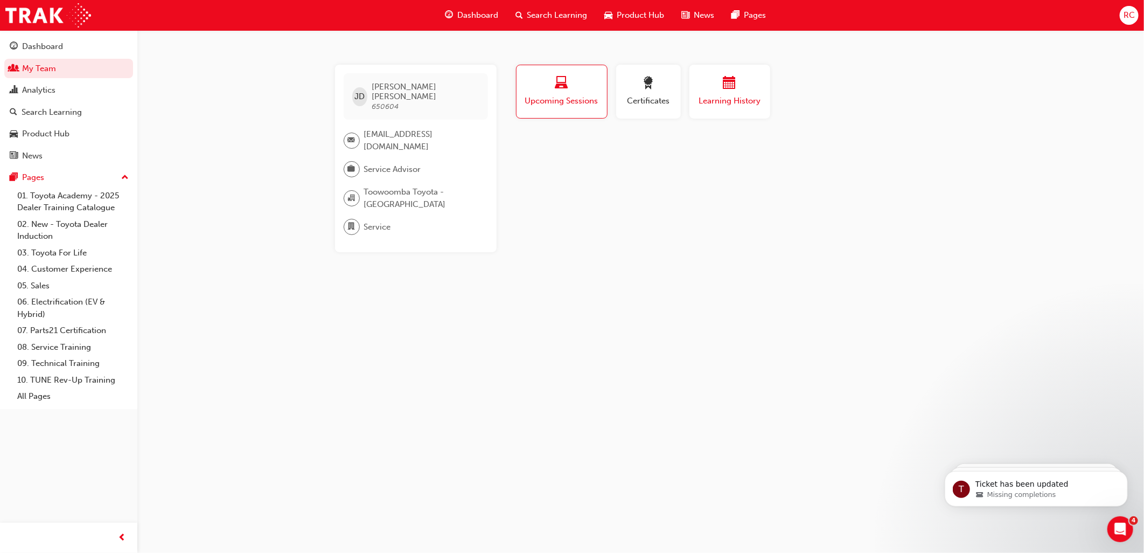
click at [746, 96] on span "Learning History" at bounding box center [730, 101] width 65 height 12
